Goal: Information Seeking & Learning: Learn about a topic

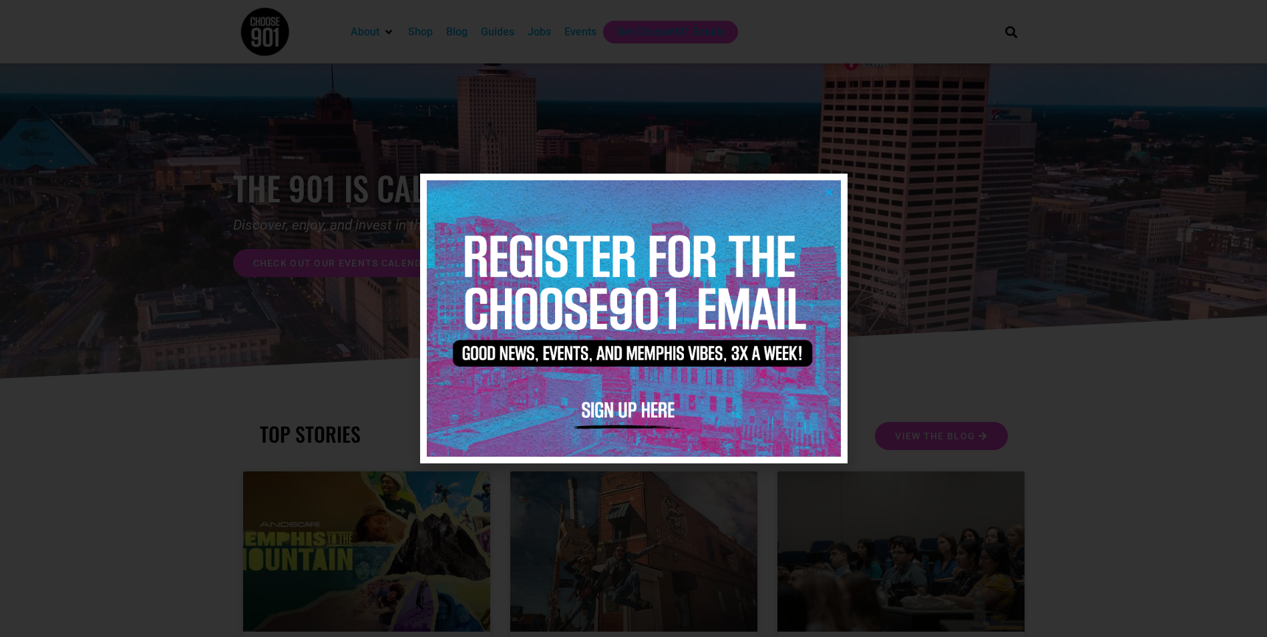
click at [828, 190] on icon "Close" at bounding box center [829, 192] width 10 height 10
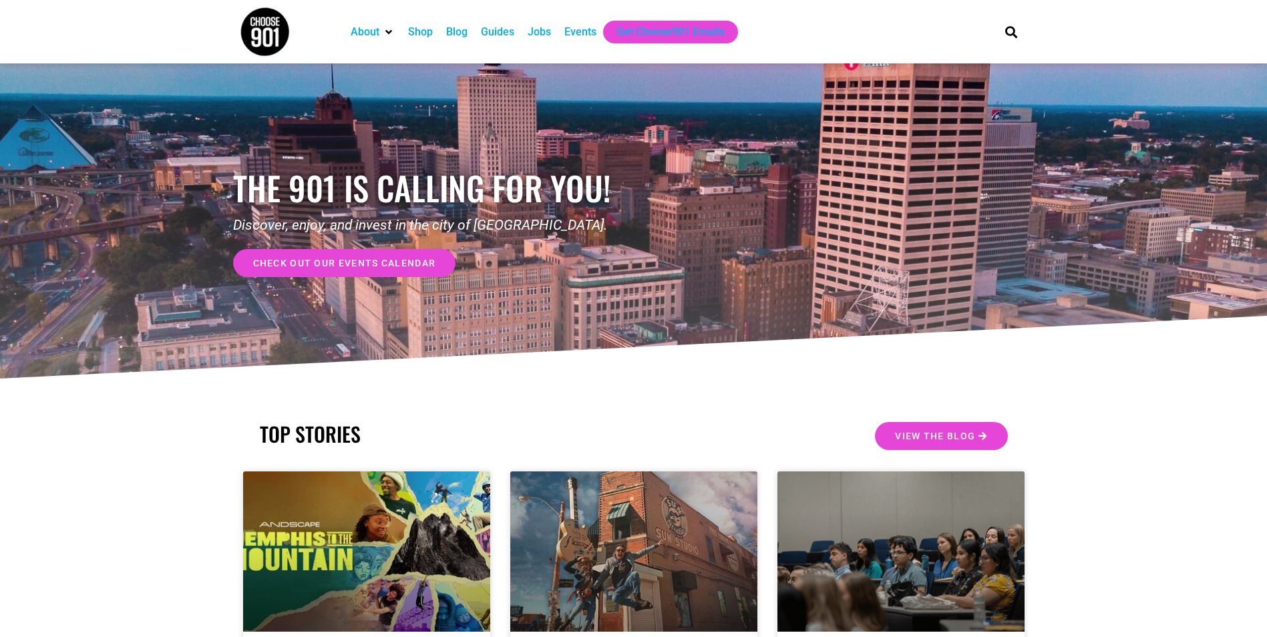
click at [545, 38] on div "Jobs" at bounding box center [539, 32] width 23 height 16
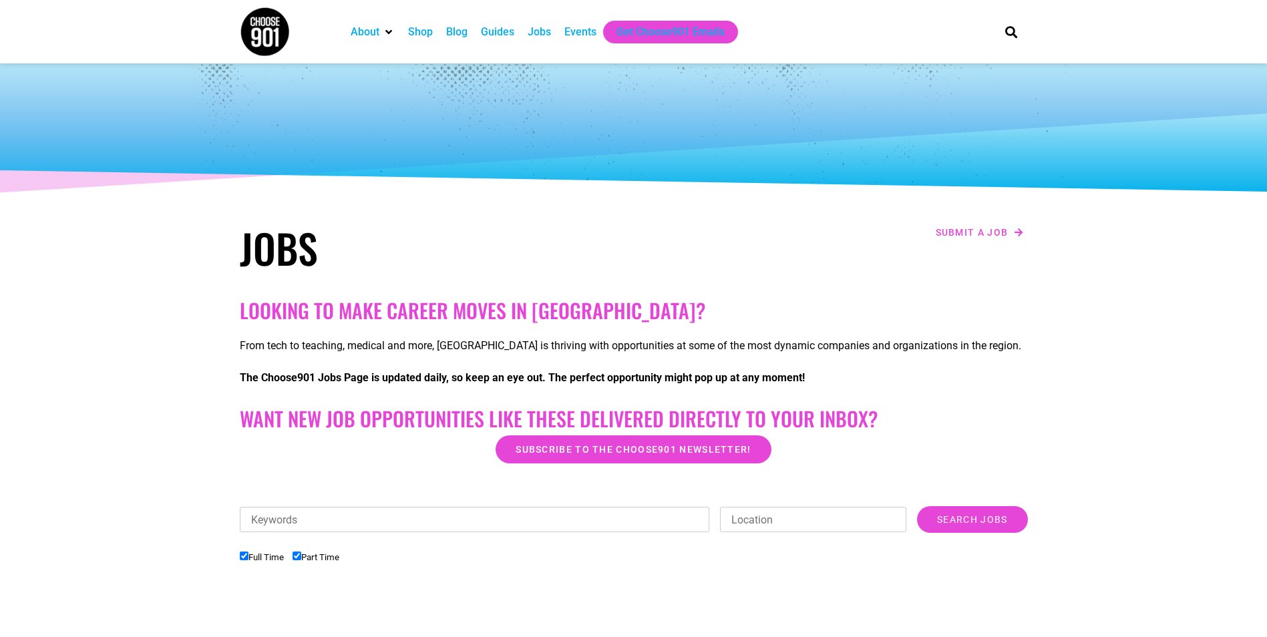
scroll to position [334, 0]
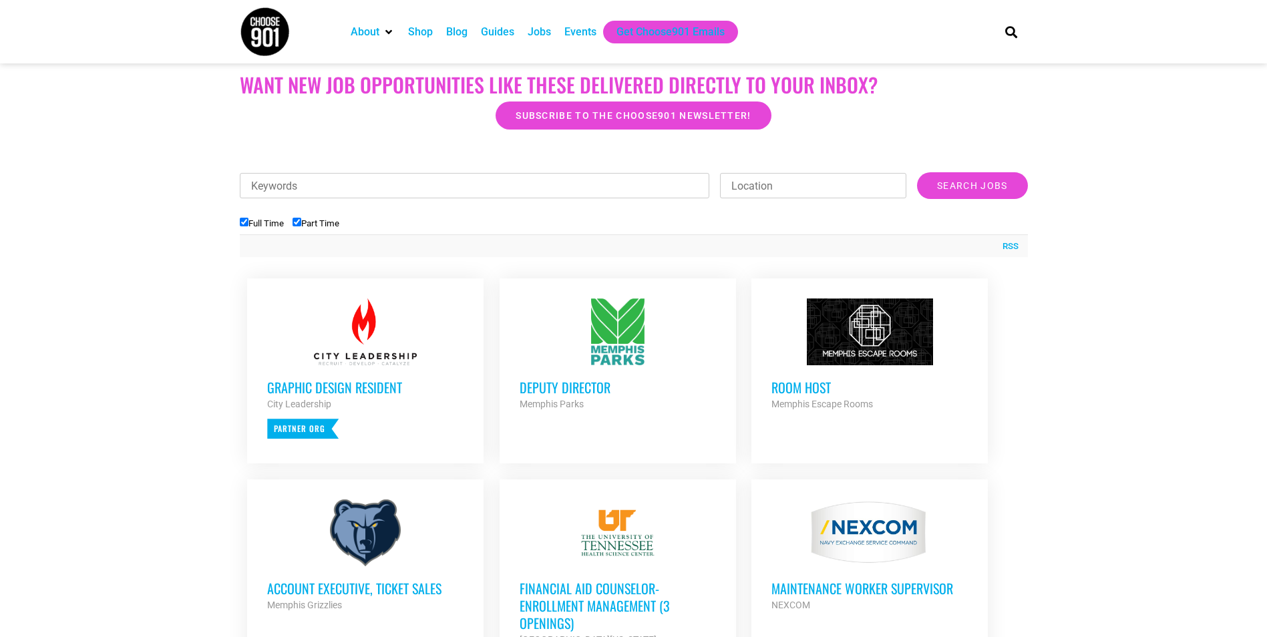
click at [601, 387] on h3 "Deputy Director" at bounding box center [618, 387] width 196 height 17
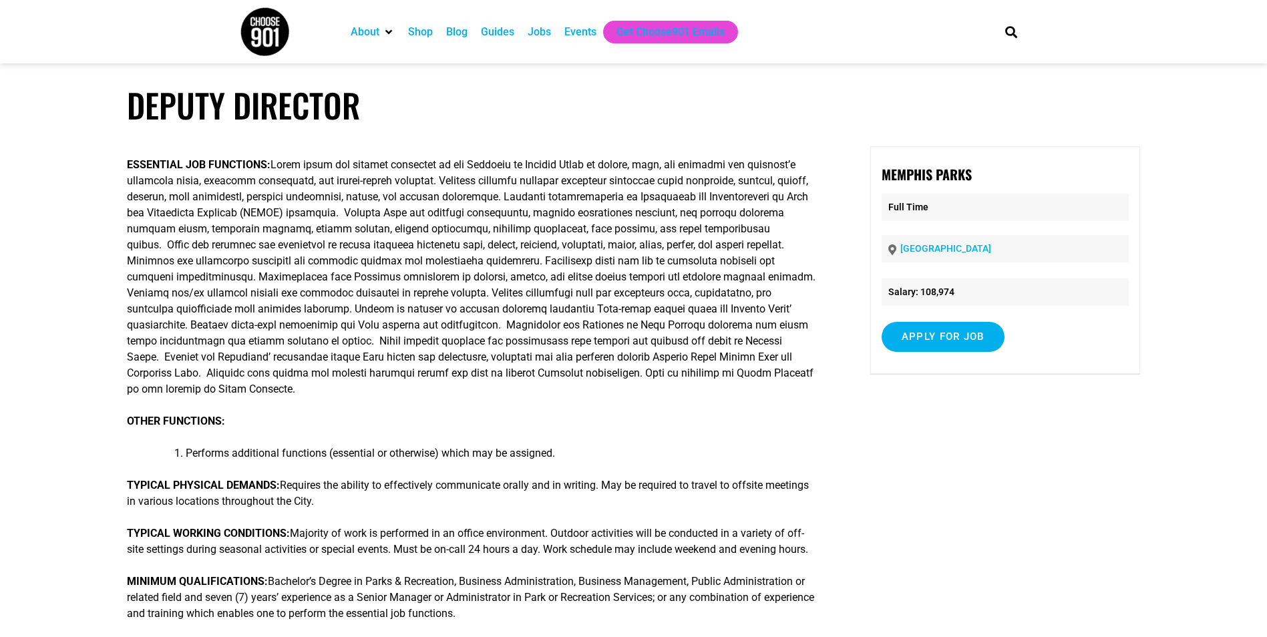
scroll to position [67, 0]
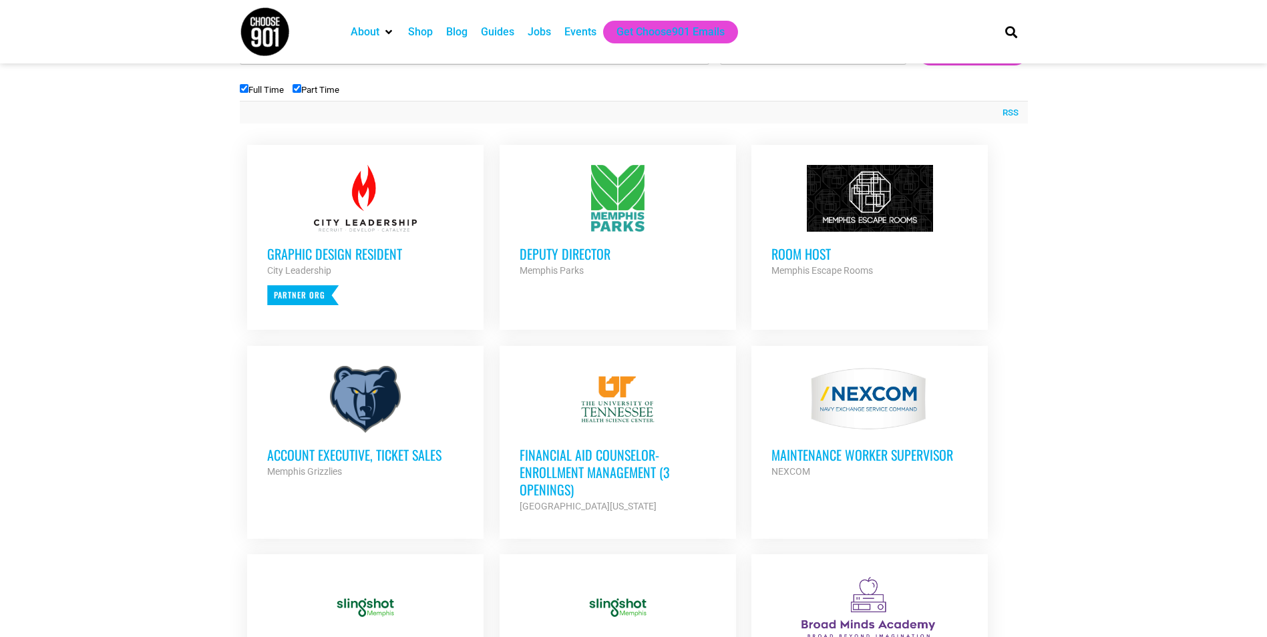
scroll to position [534, 0]
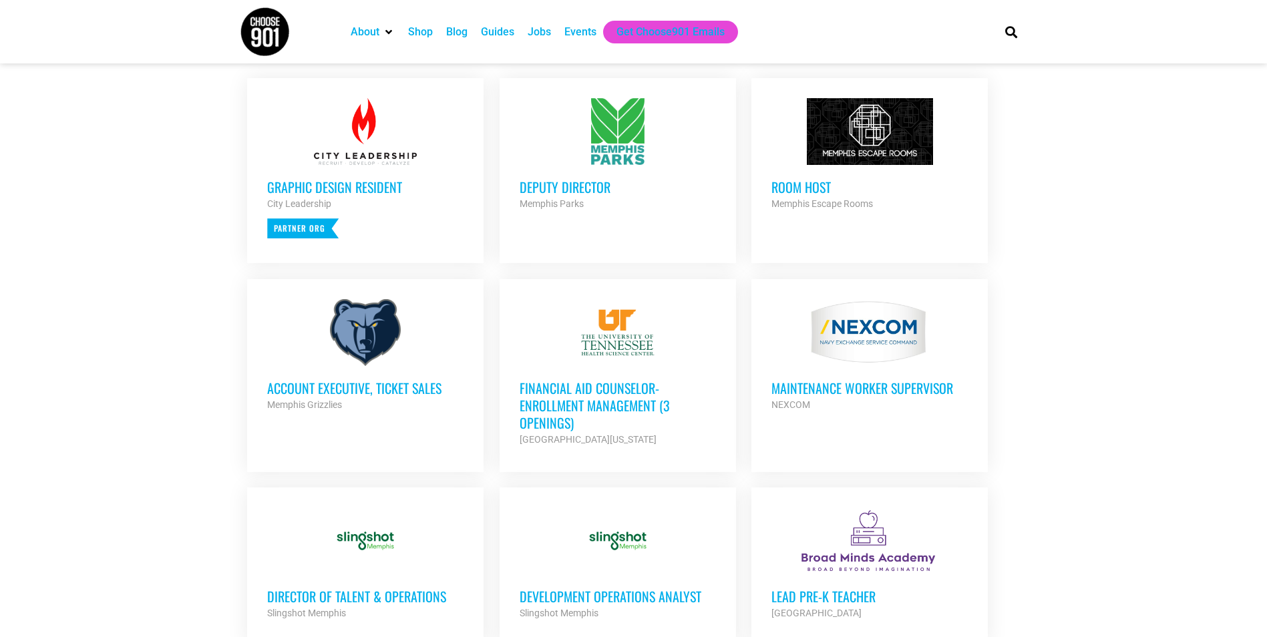
click at [593, 402] on h3 "Financial Aid Counselor-Enrollment Management (3 Openings)" at bounding box center [618, 405] width 196 height 52
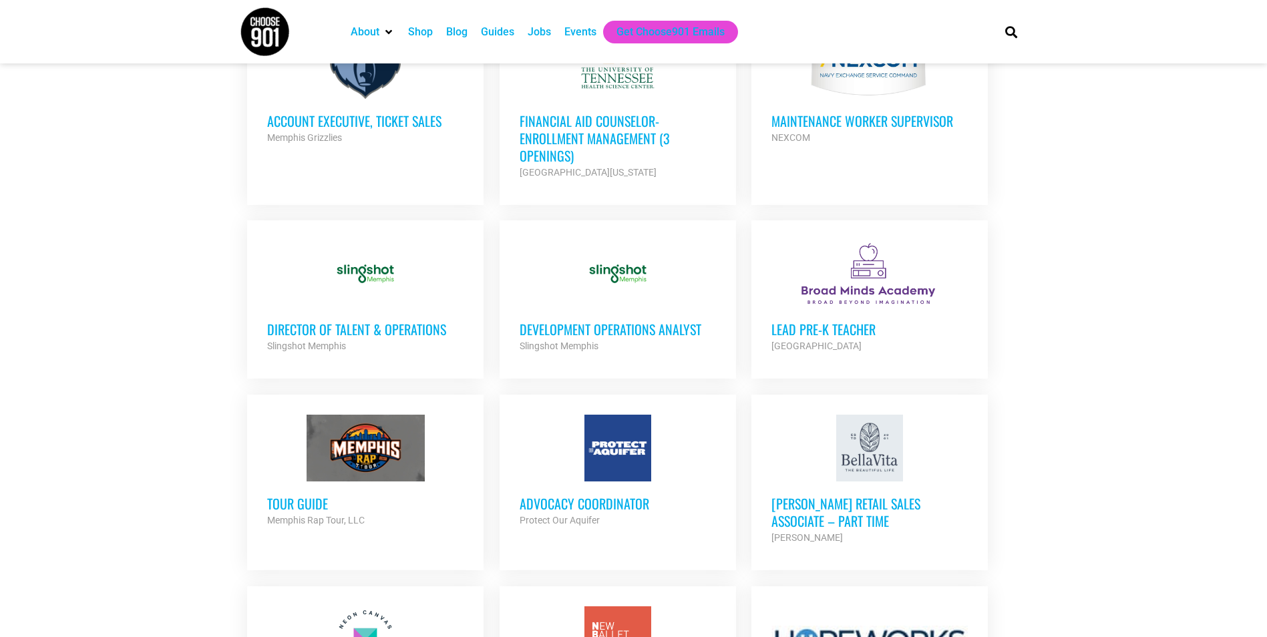
click at [377, 324] on h3 "Director of Talent & Operations" at bounding box center [365, 329] width 196 height 17
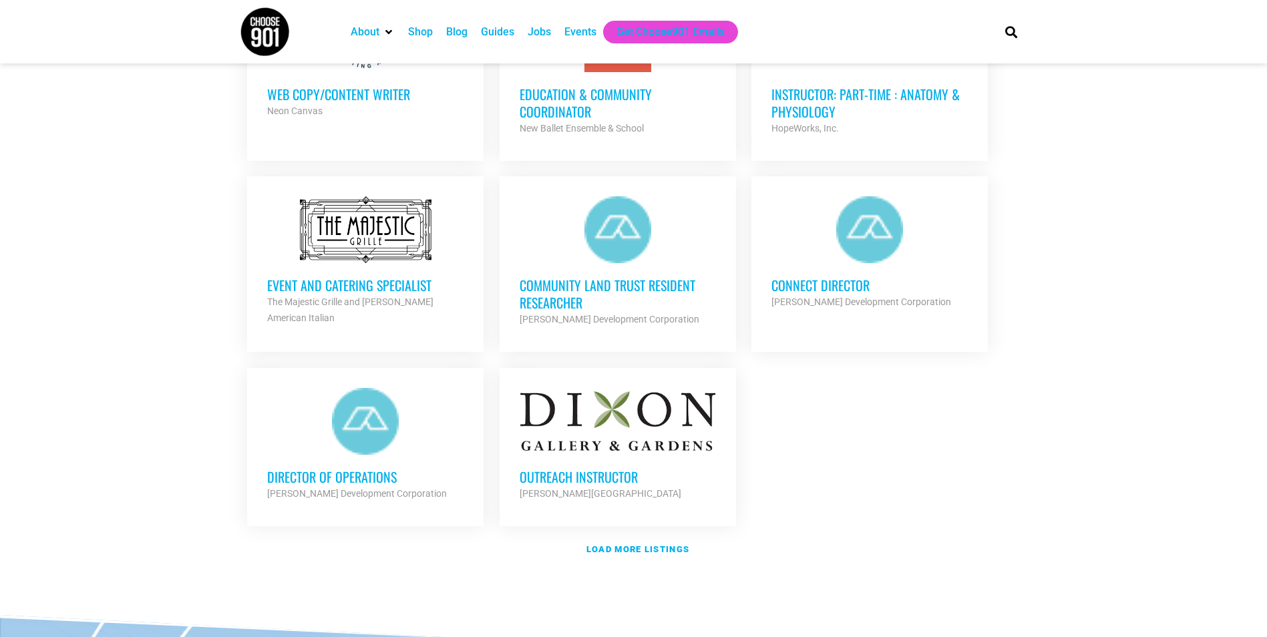
scroll to position [1470, 0]
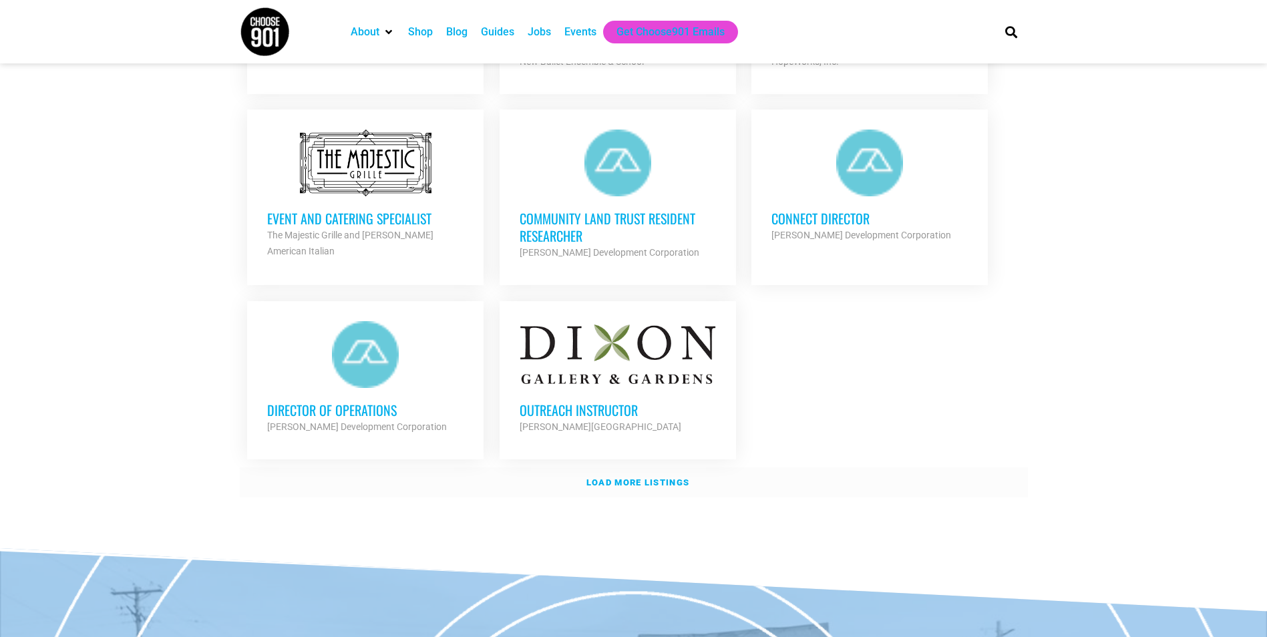
click at [655, 479] on strong "Load more listings" at bounding box center [637, 483] width 103 height 10
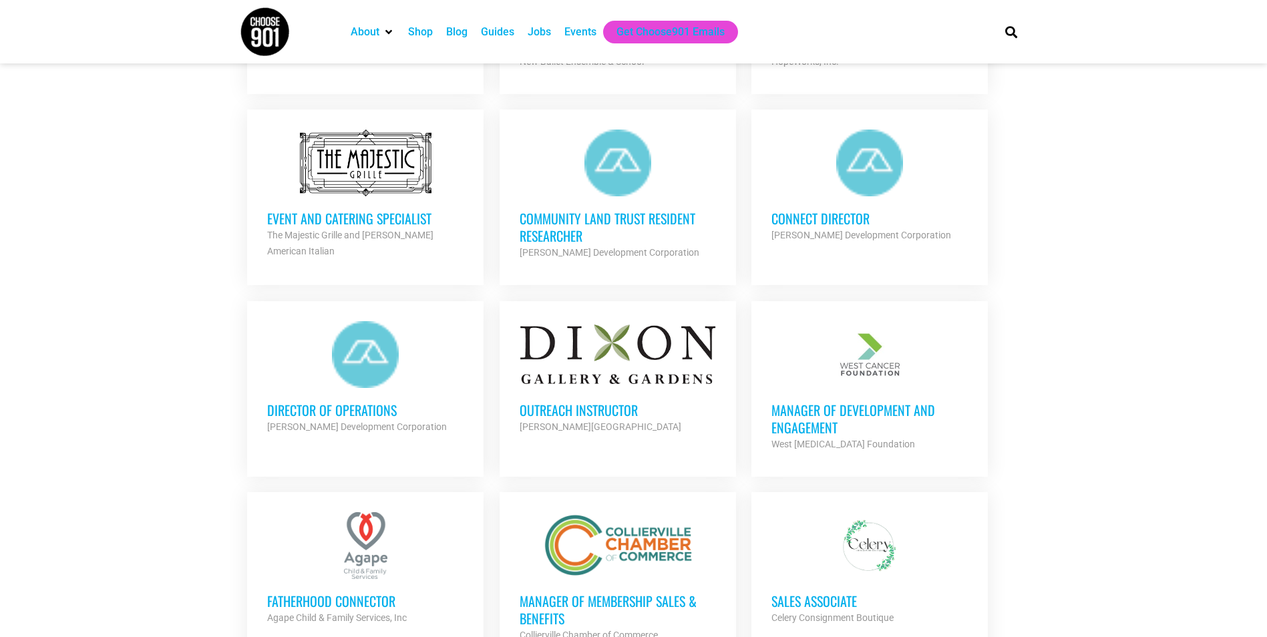
click at [614, 407] on h3 "Outreach Instructor" at bounding box center [618, 409] width 196 height 17
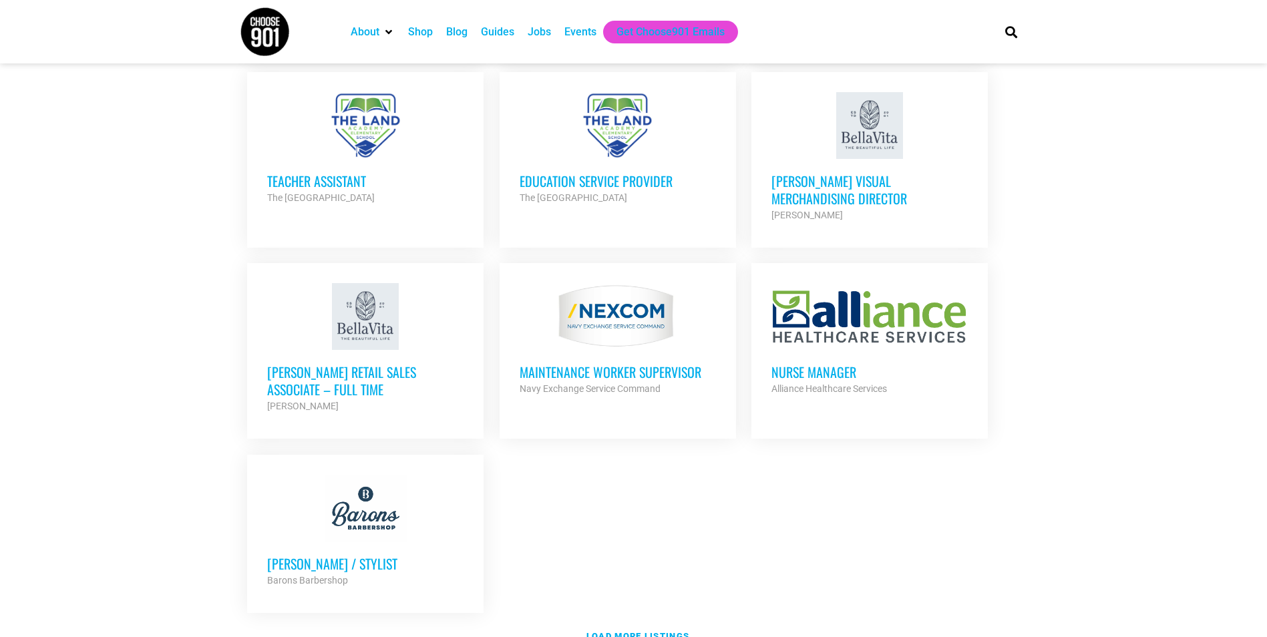
scroll to position [2739, 0]
